Goal: Task Accomplishment & Management: Use online tool/utility

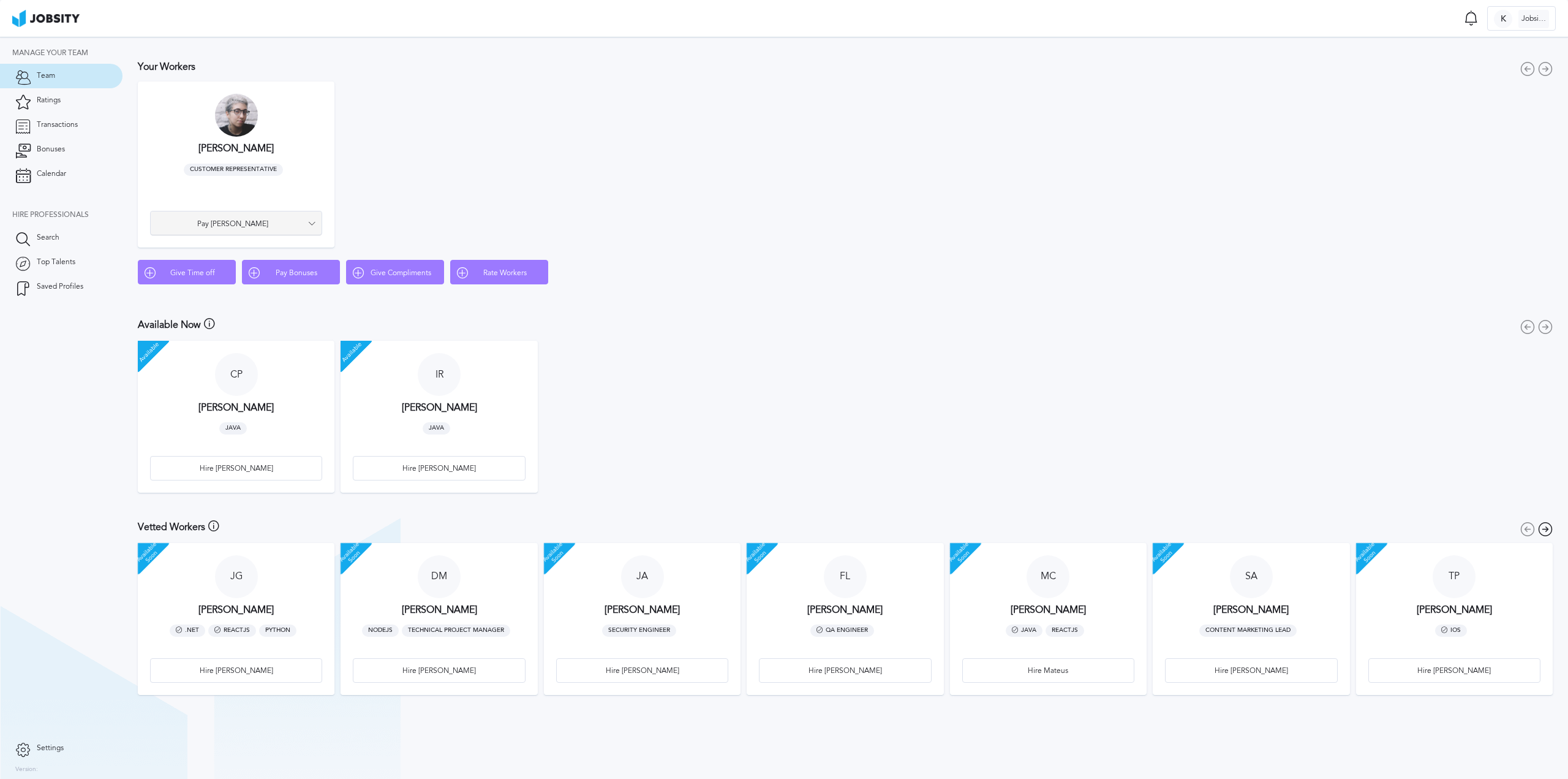
click at [261, 226] on span "Pay [PERSON_NAME]" at bounding box center [232, 224] width 151 height 9
click at [247, 224] on li "Pay Bonus" at bounding box center [236, 223] width 172 height 25
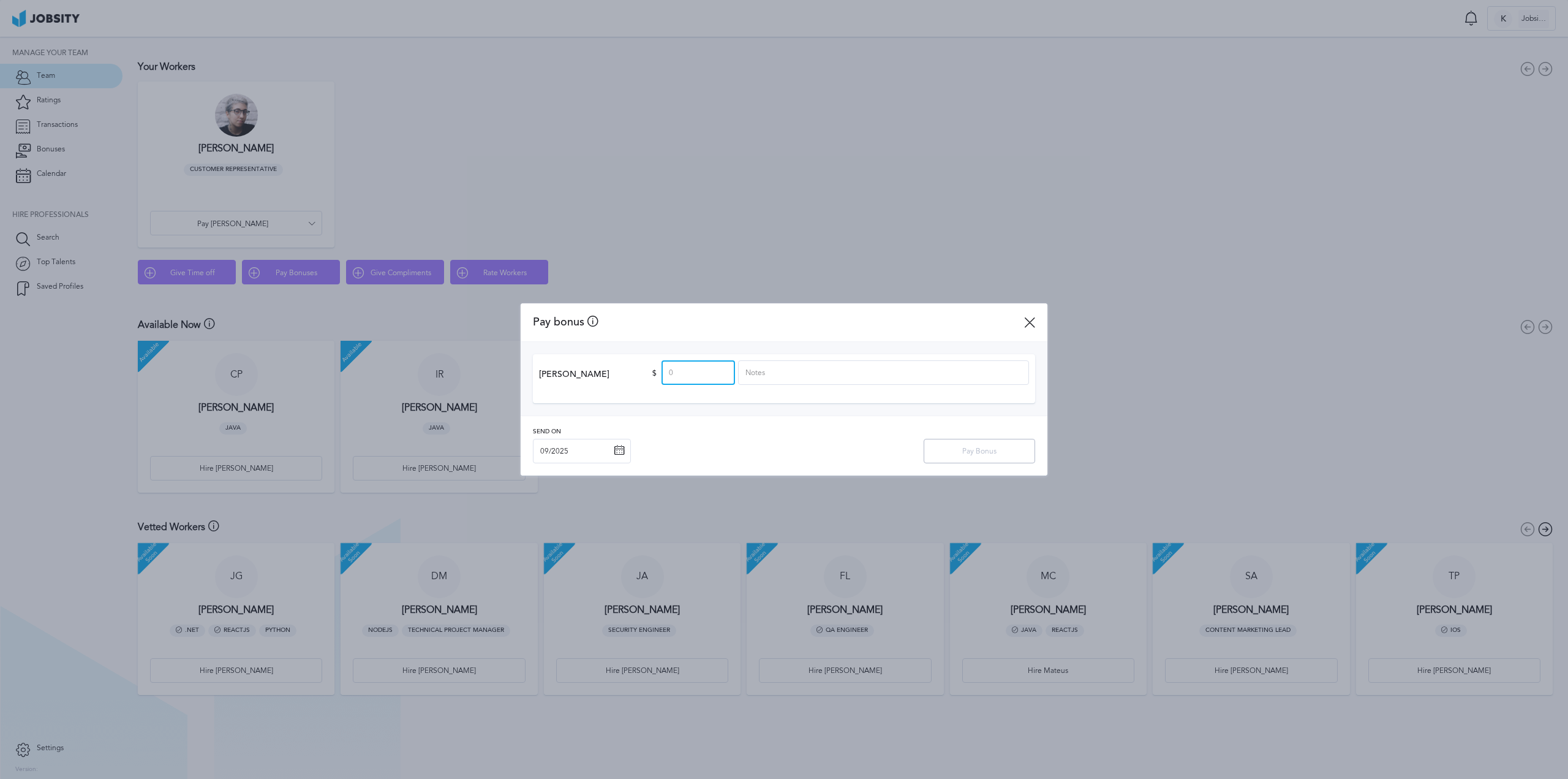
click at [688, 369] on input at bounding box center [698, 372] width 73 height 25
type input "137"
click at [767, 374] on input at bounding box center [883, 372] width 291 height 25
type input "Weekend coverage payment"
click at [703, 371] on input "137" at bounding box center [698, 372] width 73 height 25
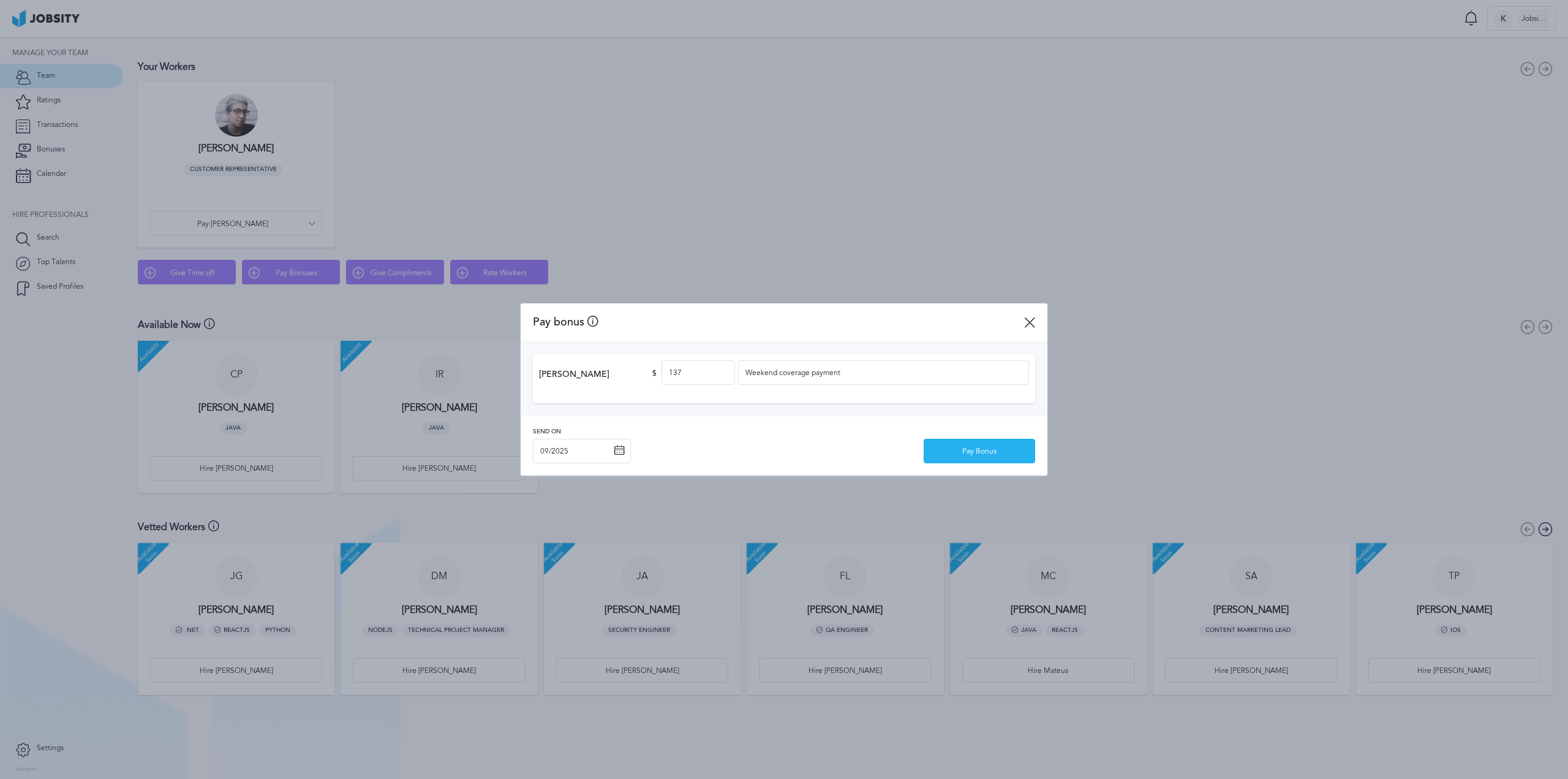
click at [976, 453] on div "Pay Bonus" at bounding box center [979, 451] width 110 height 25
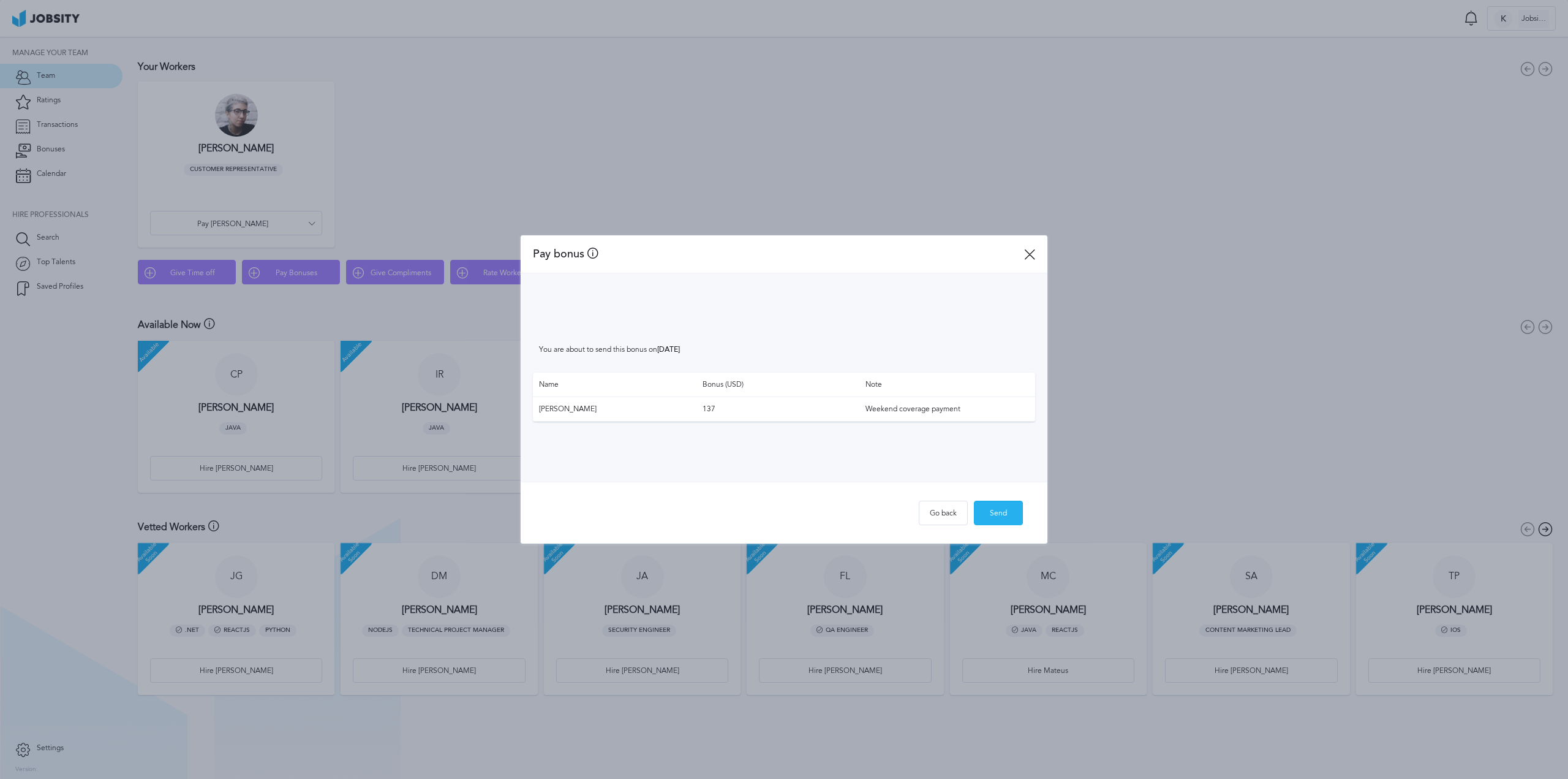
click at [1007, 519] on div "Send" at bounding box center [998, 514] width 47 height 25
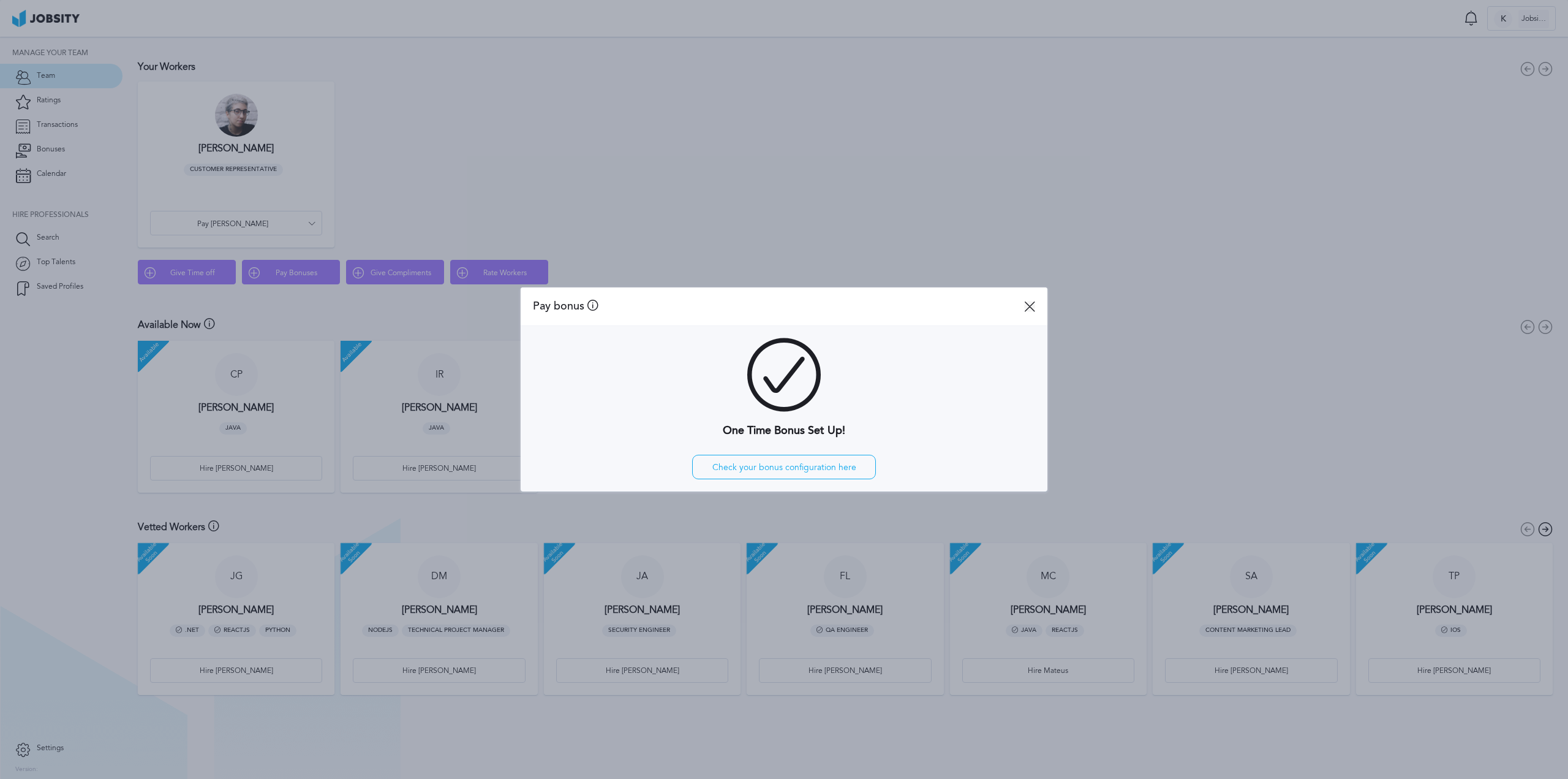
click at [1034, 302] on icon at bounding box center [1030, 307] width 11 height 11
